Goal: Information Seeking & Learning: Learn about a topic

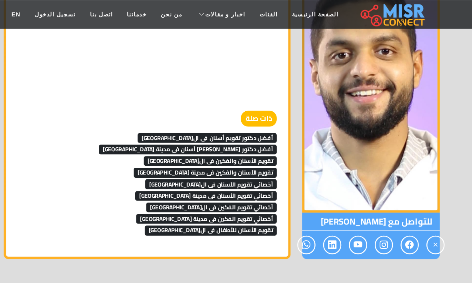
scroll to position [3897, 0]
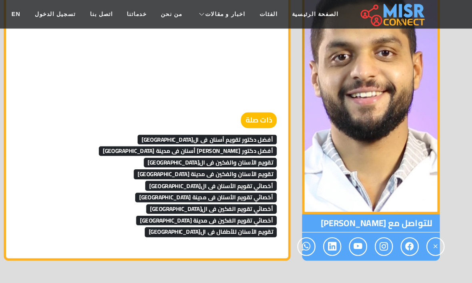
click at [252, 94] on strong "ذات صلة" at bounding box center [267, 100] width 30 height 13
click at [216, 113] on span "أفضل دكتور تقويم أسنان فى القاهرة" at bounding box center [223, 117] width 116 height 8
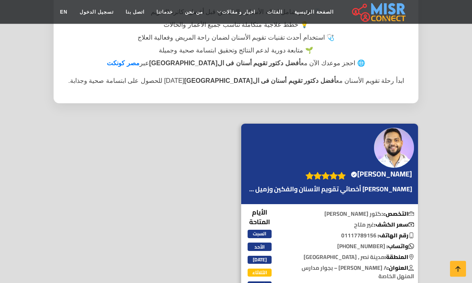
scroll to position [218, 0]
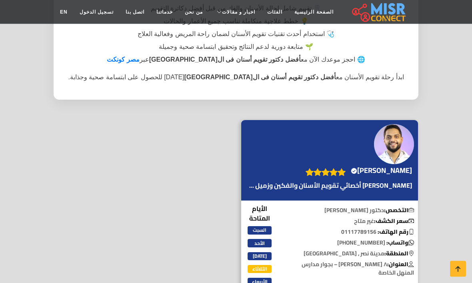
click at [398, 133] on img at bounding box center [394, 144] width 40 height 40
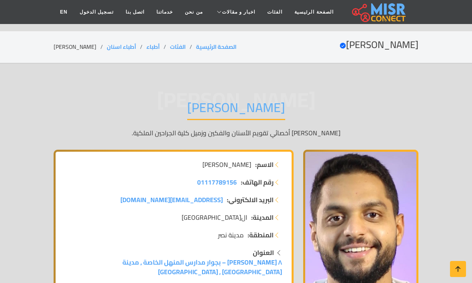
scroll to position [132, 0]
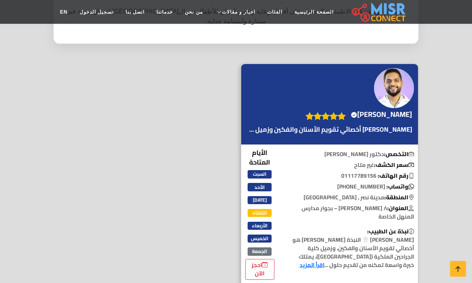
scroll to position [297, 0]
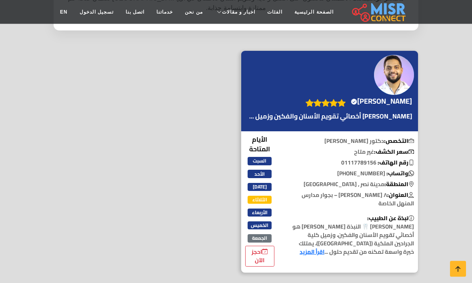
click at [404, 112] on p "الدكتور محمود ورّاد أخصائي تقويم الأسنان والفكين وزميل ..." at bounding box center [330, 117] width 167 height 10
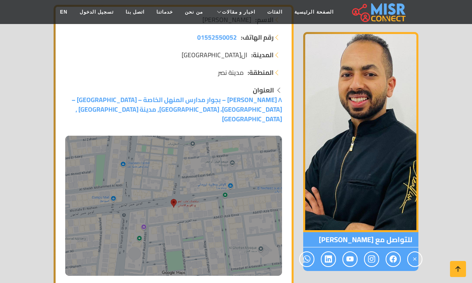
scroll to position [115, 0]
